Goal: Transaction & Acquisition: Purchase product/service

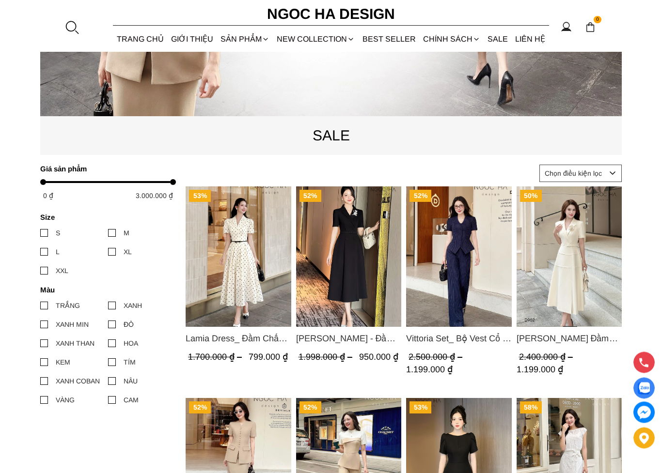
scroll to position [304, 0]
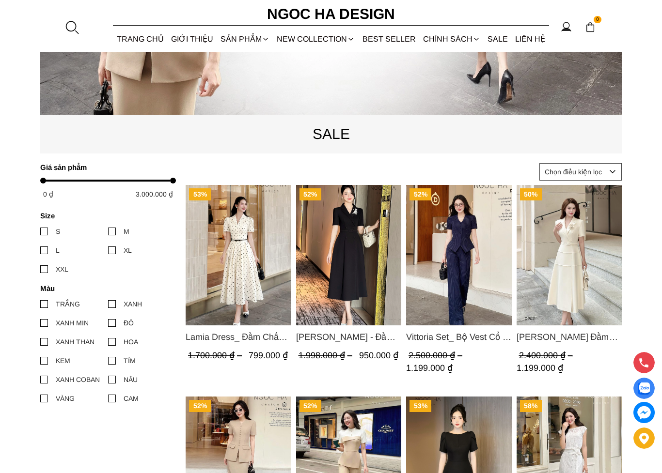
click at [572, 238] on img "Product image - Louisa Dress_ Đầm Cổ Vest Cài Hoa Tùng May Gân Nổi Kèm Đai Màu …" at bounding box center [570, 255] width 106 height 141
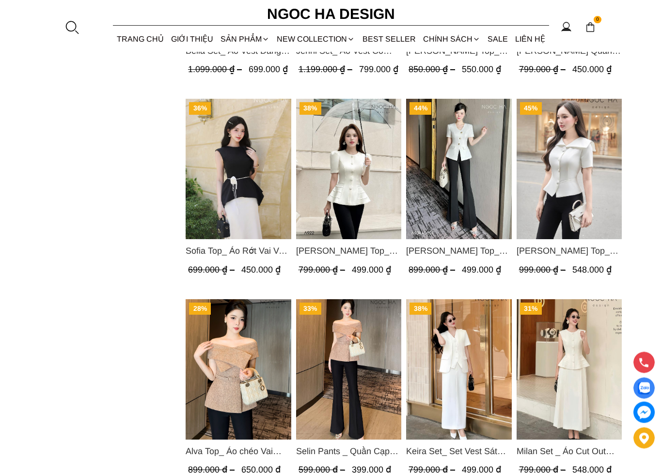
scroll to position [1014, 0]
click at [493, 16] on section "0 Trang chủ Giới thiệu Sản phẩm Áo Áo thun Áo sơ mi Áo Peplum Áo lụa Áo len Quầ…" at bounding box center [331, 26] width 662 height 52
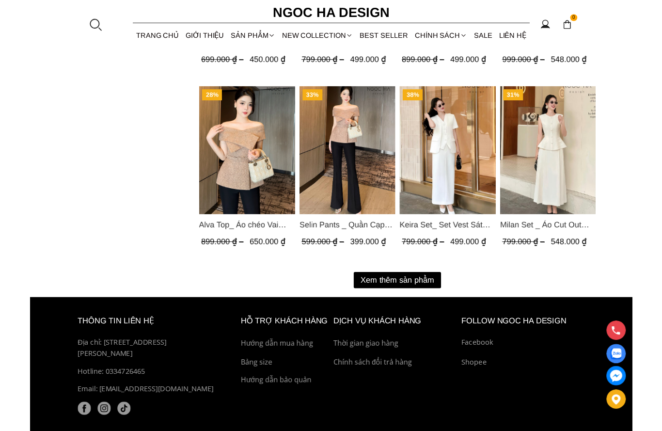
scroll to position [1219, 0]
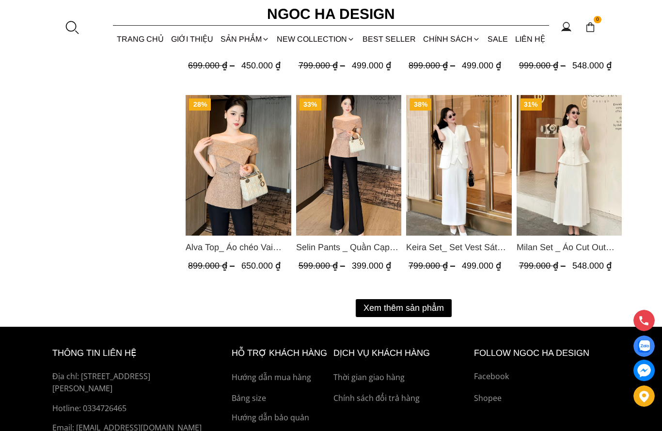
click at [396, 299] on button "Xem thêm sản phẩm" at bounding box center [404, 308] width 96 height 18
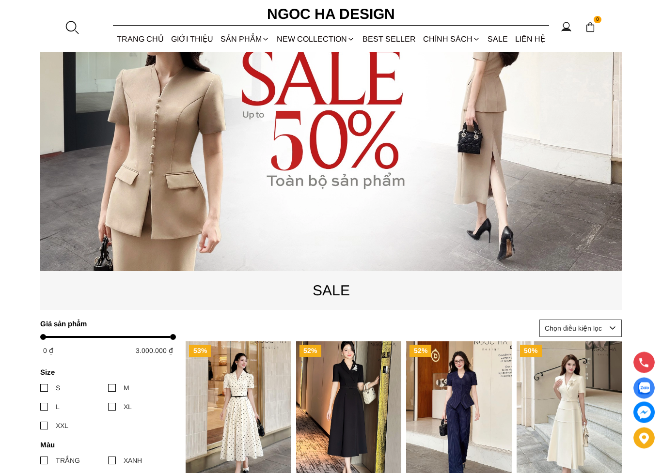
scroll to position [149, 0]
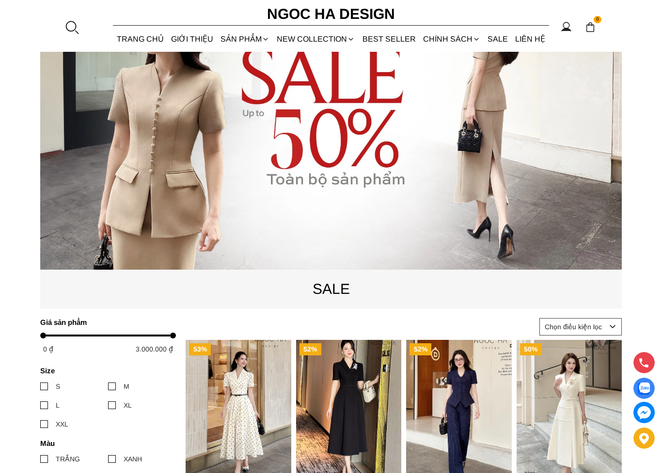
click at [45, 408] on div at bounding box center [44, 406] width 8 height 8
click at [40, 406] on input "L" at bounding box center [40, 406] width 0 height 0
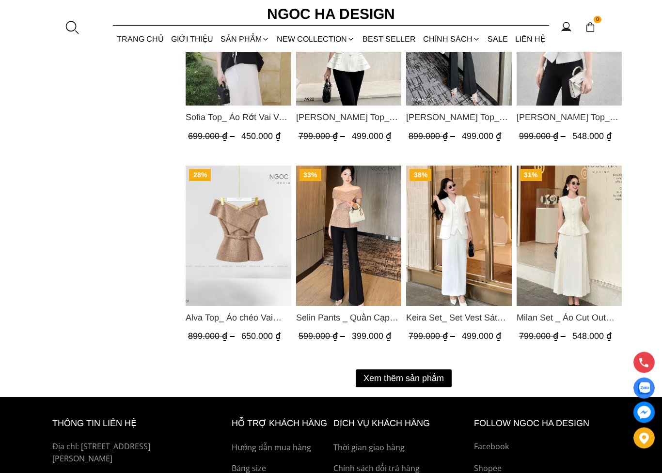
scroll to position [1176, 0]
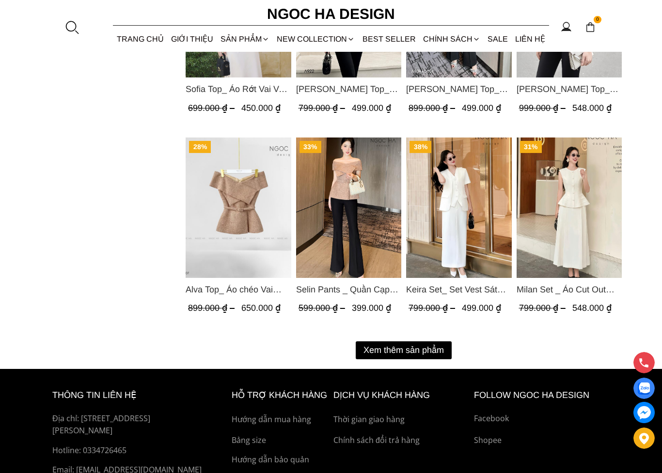
click at [411, 342] on button "Xem thêm sản phẩm" at bounding box center [404, 351] width 96 height 18
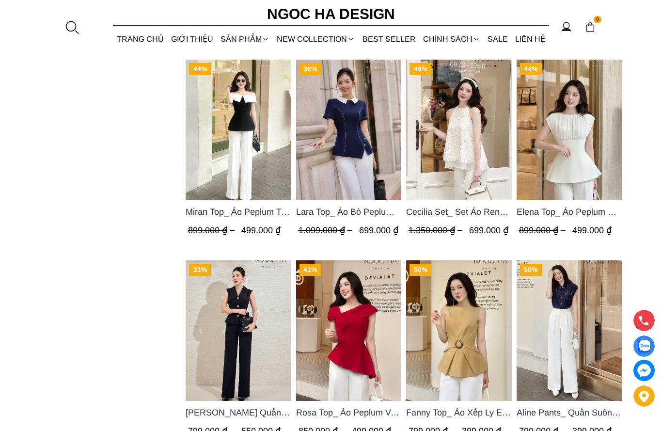
scroll to position [1640, 0]
